Goal: Information Seeking & Learning: Learn about a topic

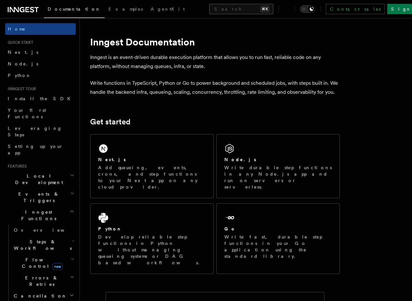
click at [209, 7] on button "Search... ⌘K" at bounding box center [241, 9] width 64 height 10
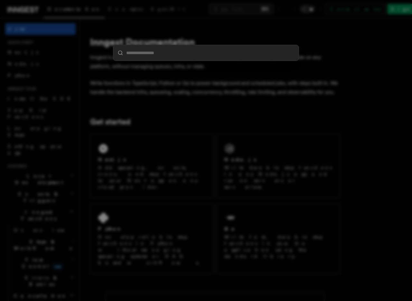
type input "**********"
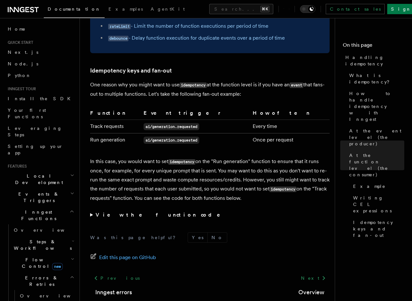
scroll to position [1246, 0]
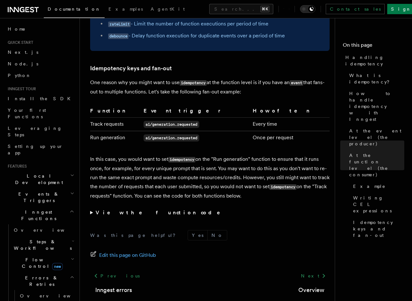
click at [187, 248] on footer "Was this page helpful? Yes No Edit this page on GitHub Previous Inngest errors …" at bounding box center [210, 276] width 240 height 92
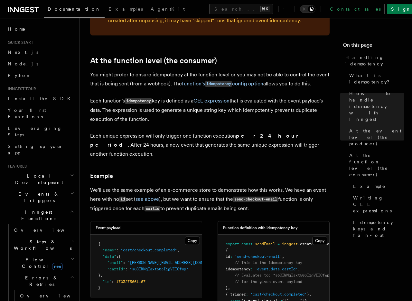
scroll to position [736, 0]
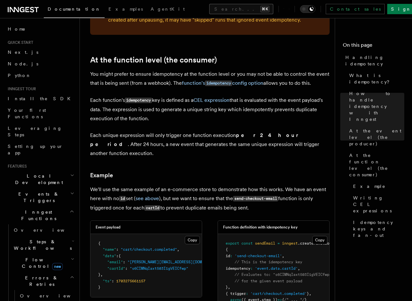
click at [209, 9] on button "Search... ⌘K" at bounding box center [241, 9] width 64 height 10
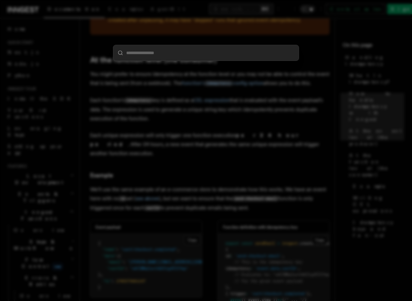
type input "*********"
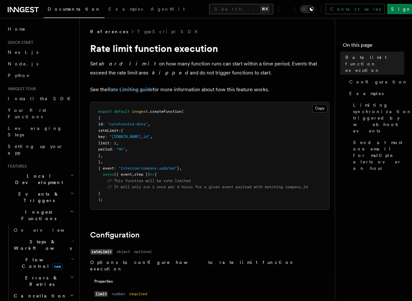
click at [209, 12] on button "Search... ⌘K" at bounding box center [241, 9] width 64 height 10
click at [209, 11] on button "Search... ⌘K" at bounding box center [241, 9] width 64 height 10
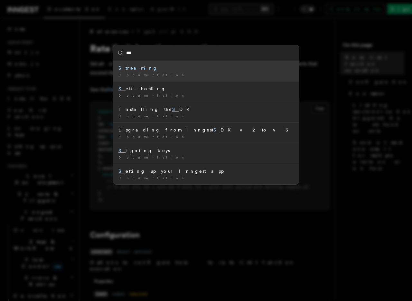
type input "****"
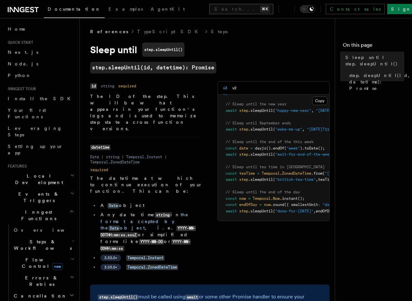
scroll to position [426, 0]
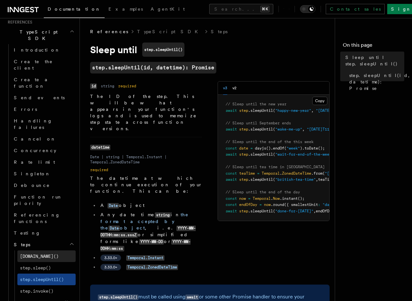
click at [45, 253] on span "[DOMAIN_NAME]()" at bounding box center [39, 255] width 39 height 5
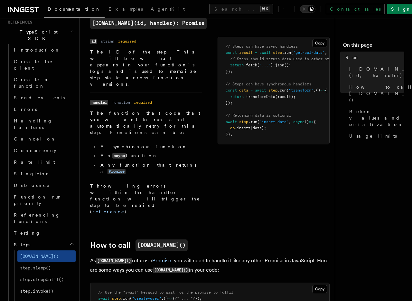
scroll to position [186, 0]
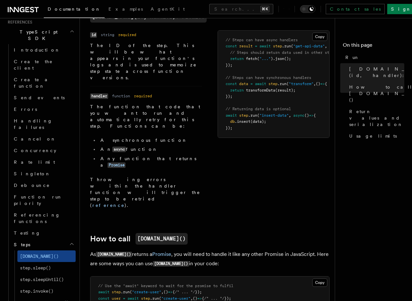
click at [130, 86] on li "Name handler Type function Required required Description The function that code…" at bounding box center [146, 147] width 112 height 122
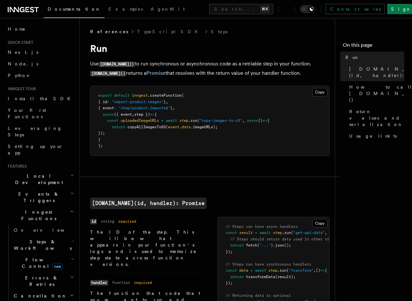
click at [203, 50] on h1 "Run" at bounding box center [210, 49] width 240 height 12
click at [205, 30] on div "References TypeScript SDK Steps" at bounding box center [210, 31] width 240 height 6
